Goal: Information Seeking & Learning: Learn about a topic

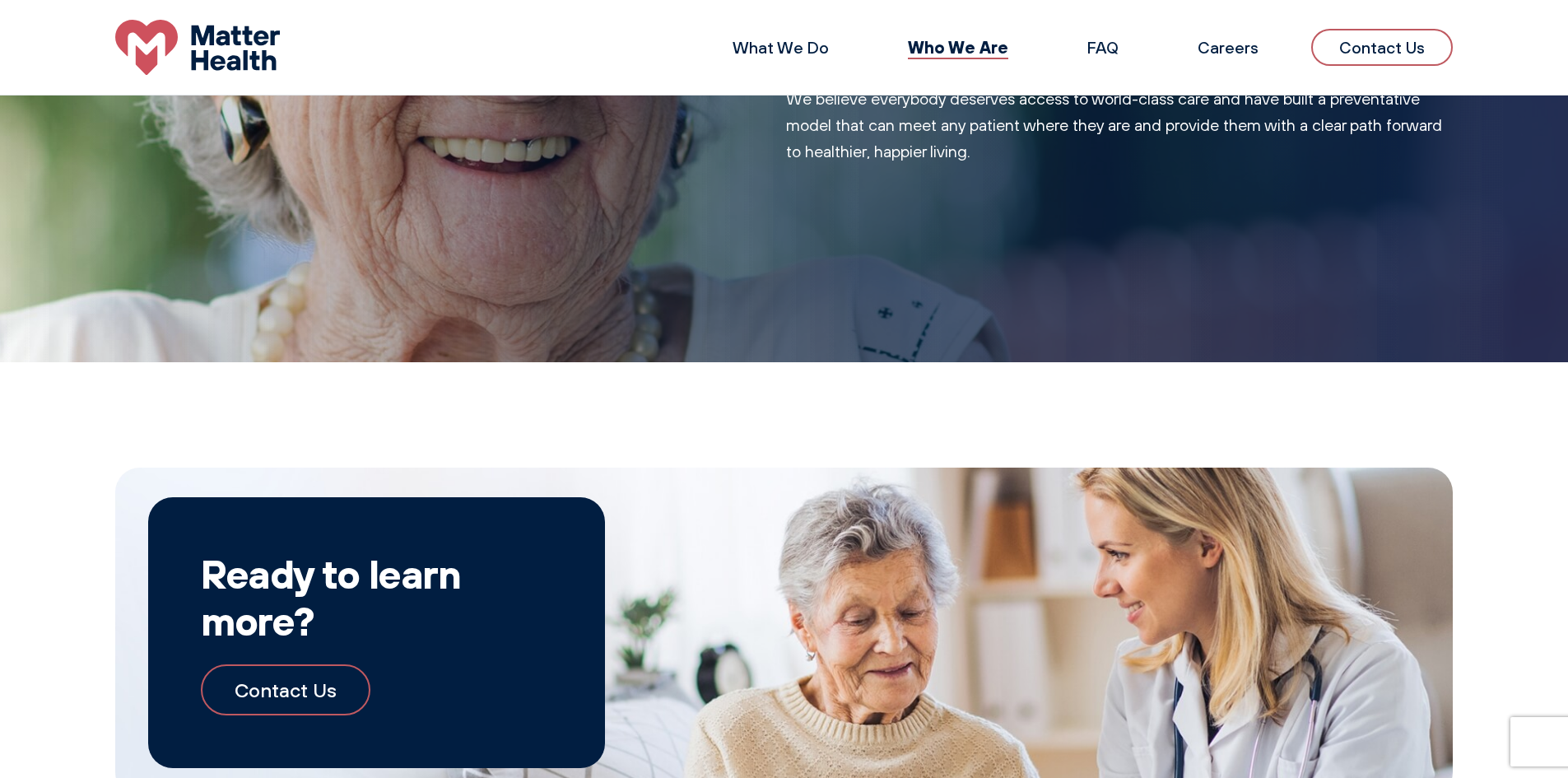
scroll to position [1405, 0]
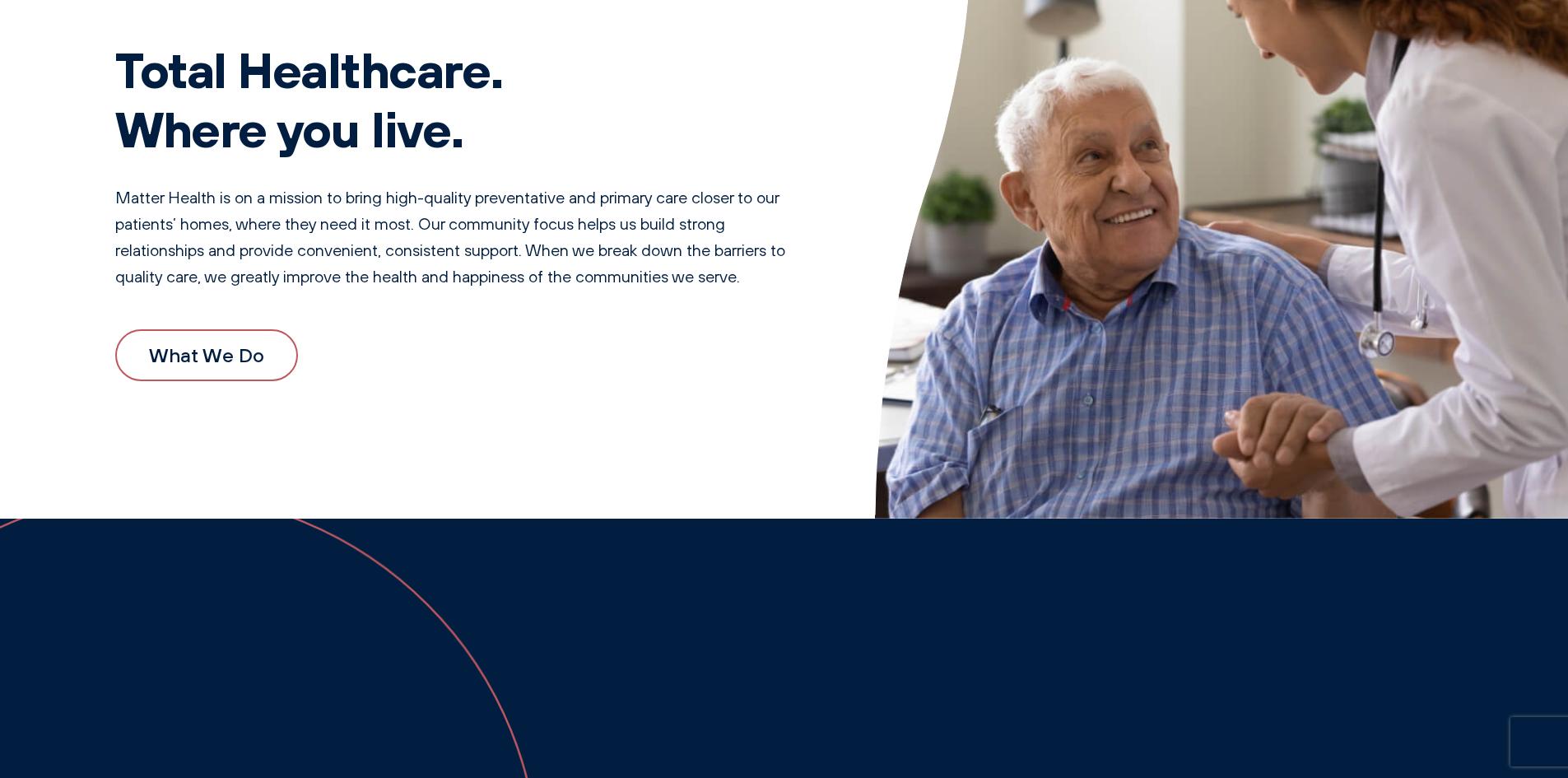
scroll to position [329, 0]
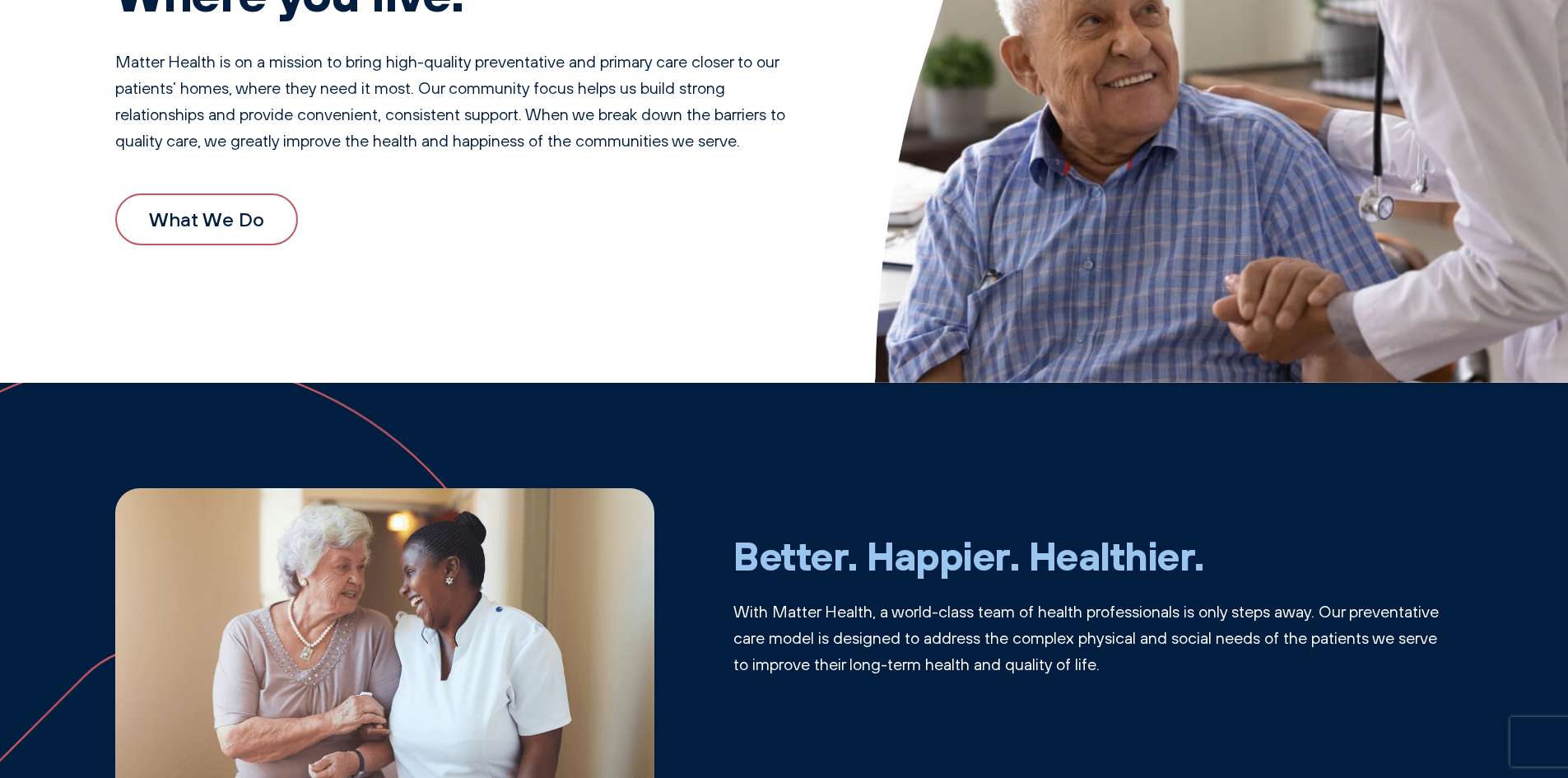
click at [210, 221] on link "What We Do" at bounding box center [206, 219] width 183 height 51
click at [1199, 653] on p "With Matter Health, a world-class team of health professionals is only steps aw…" at bounding box center [1092, 638] width 720 height 79
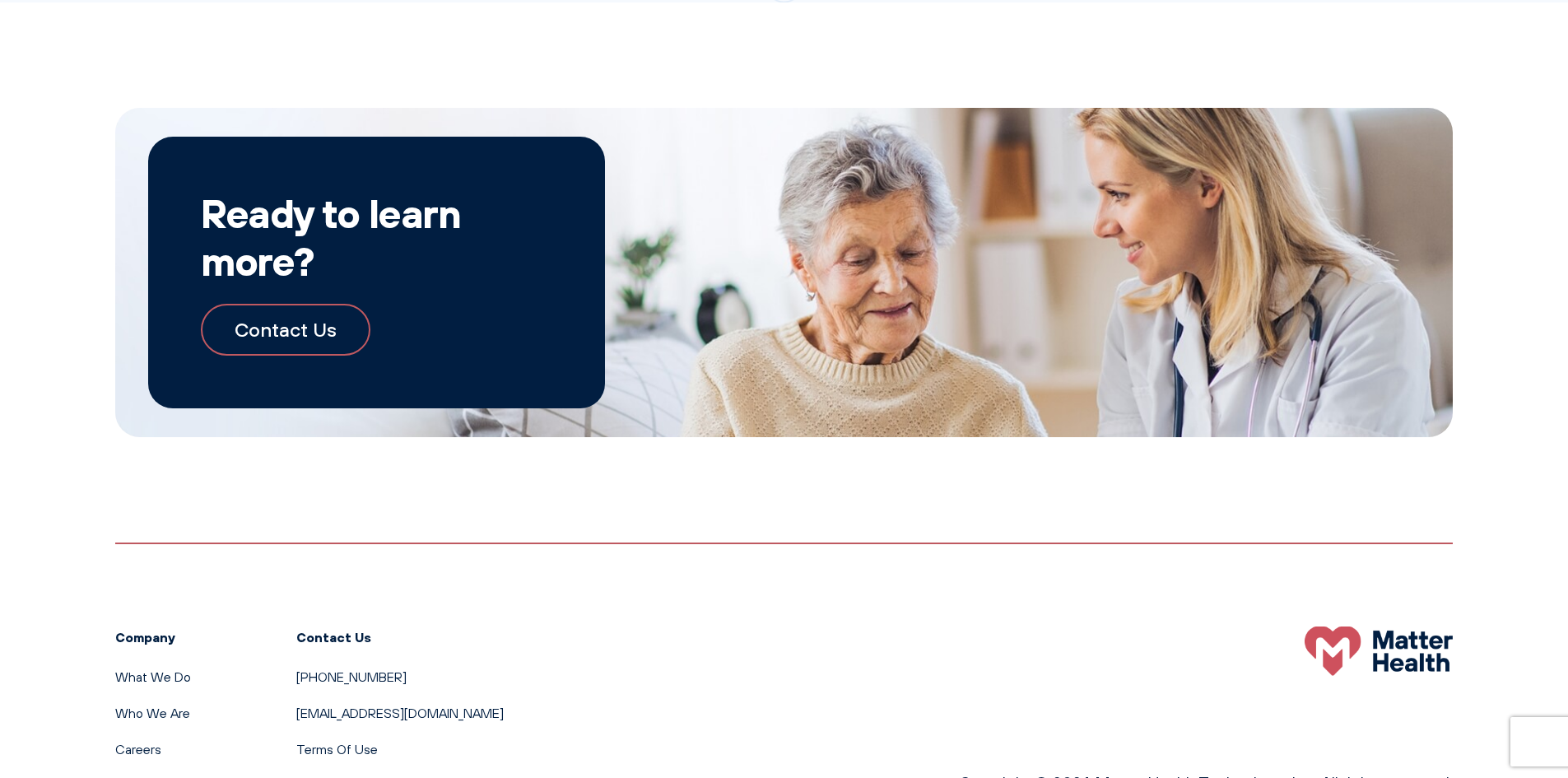
scroll to position [1786, 0]
